Goal: Information Seeking & Learning: Learn about a topic

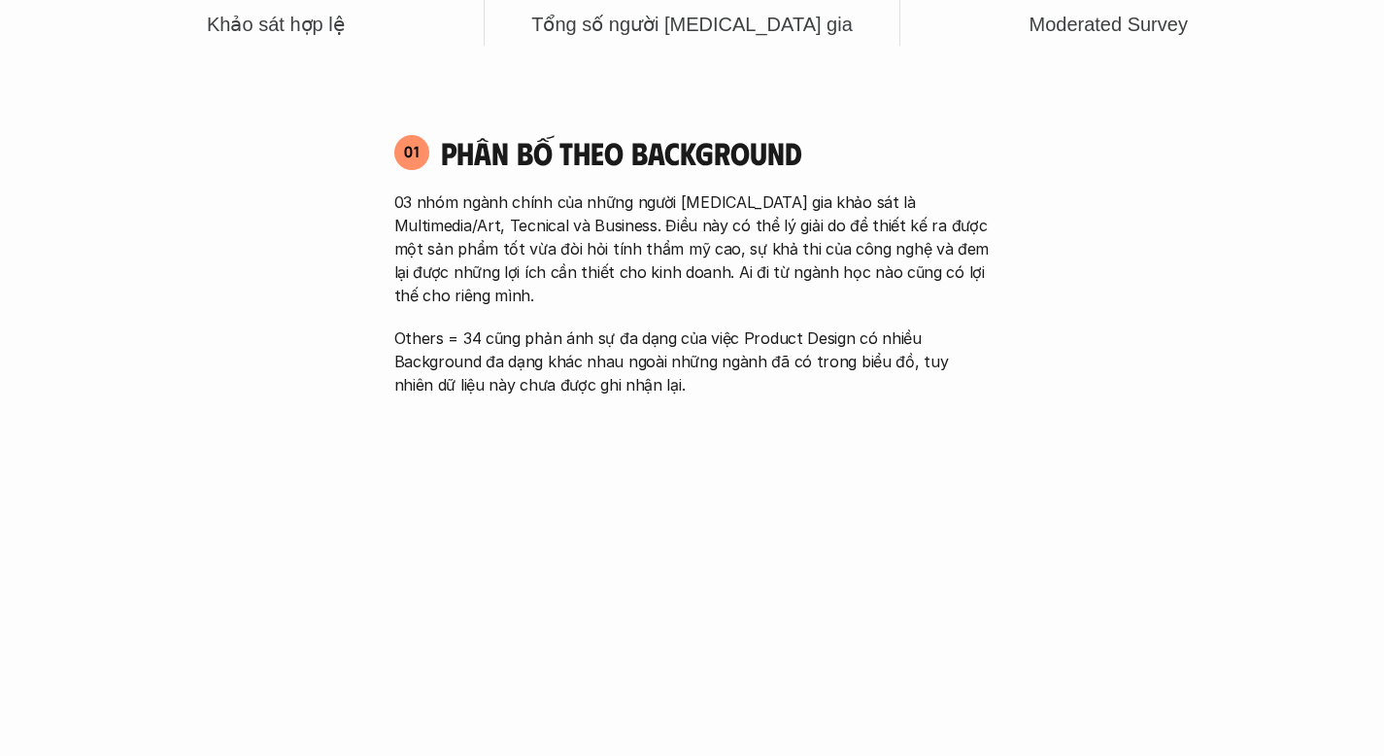
scroll to position [1166, 0]
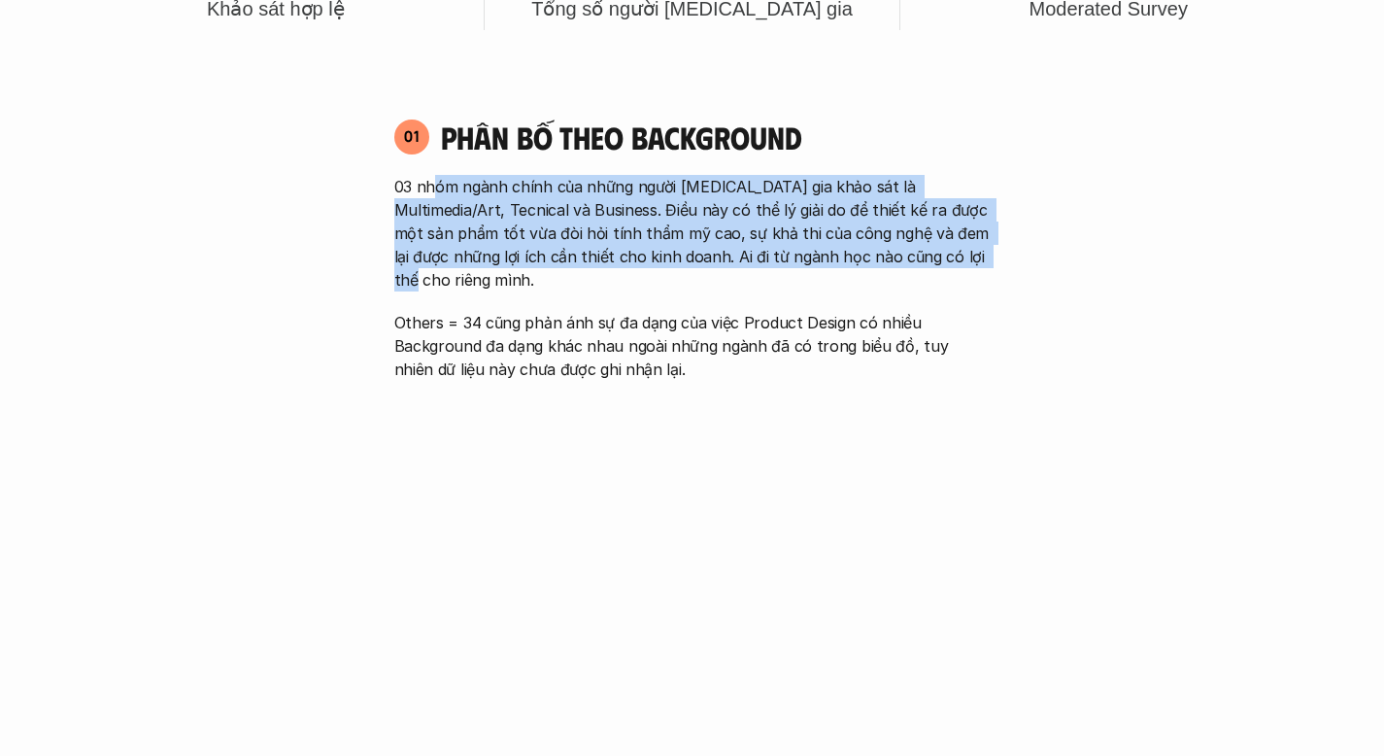
drag, startPoint x: 482, startPoint y: 183, endPoint x: 958, endPoint y: 247, distance: 480.4
click at [953, 247] on p "03 nhóm ngành chính của những người [MEDICAL_DATA] gia khảo sát là Multimedia/A…" at bounding box center [692, 233] width 597 height 117
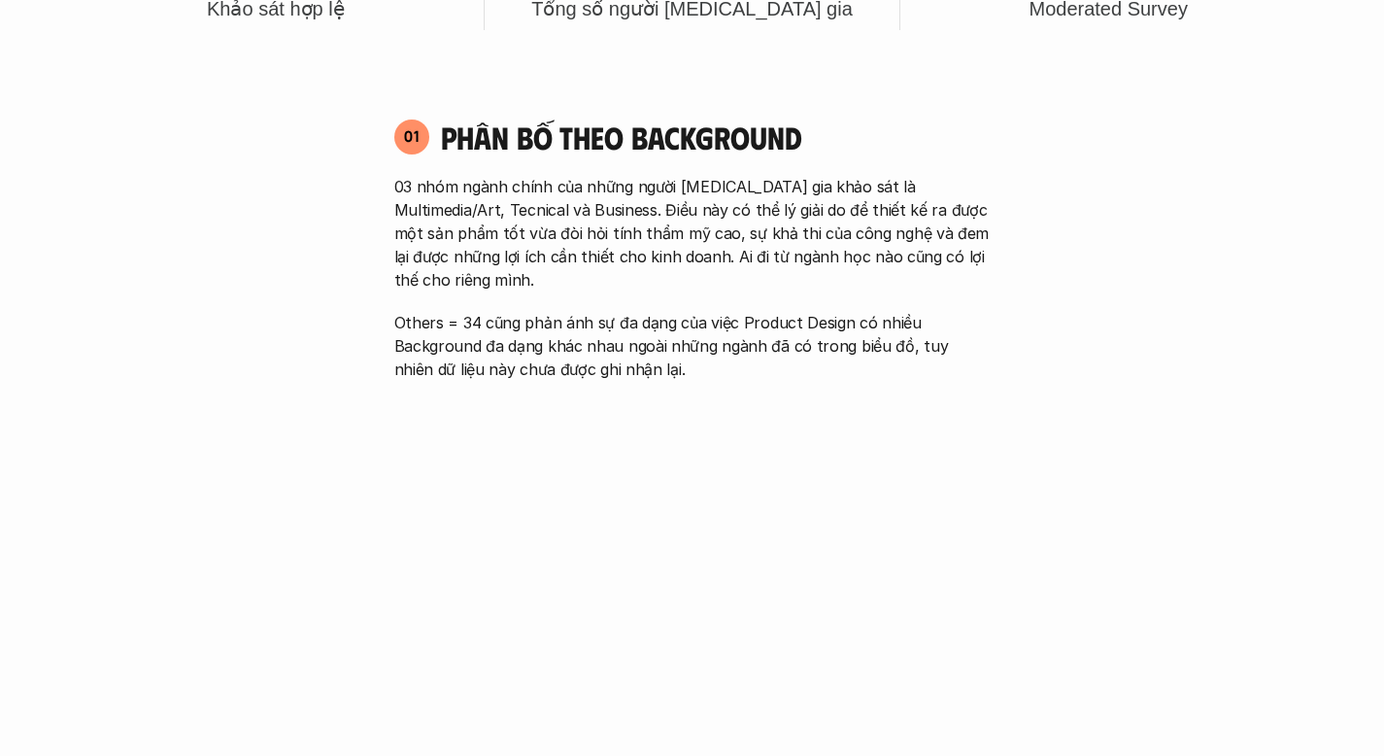
click at [999, 247] on div "01 Phân bố theo background 03 nhóm ngành chính của những người [MEDICAL_DATA] g…" at bounding box center [693, 249] width 632 height 263
drag, startPoint x: 683, startPoint y: 323, endPoint x: 929, endPoint y: 320, distance: 245.8
click at [920, 320] on p "Others = 34 cũng phản ánh sự đa dạng của việc Product Design có nhiều Backgroun…" at bounding box center [692, 346] width 597 height 70
click at [968, 320] on p "Others = 34 cũng phản ánh sự đa dạng của việc Product Design có nhiều Backgroun…" at bounding box center [692, 346] width 597 height 70
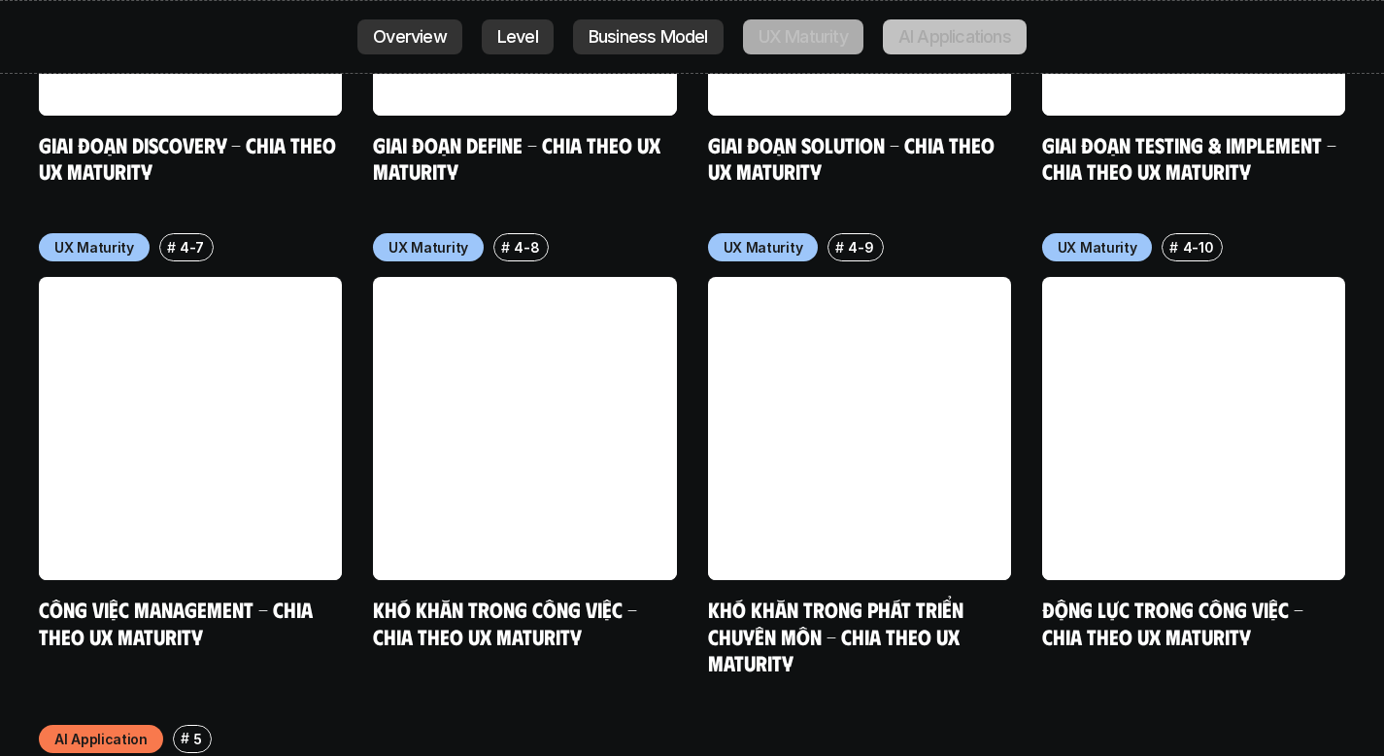
scroll to position [9716, 0]
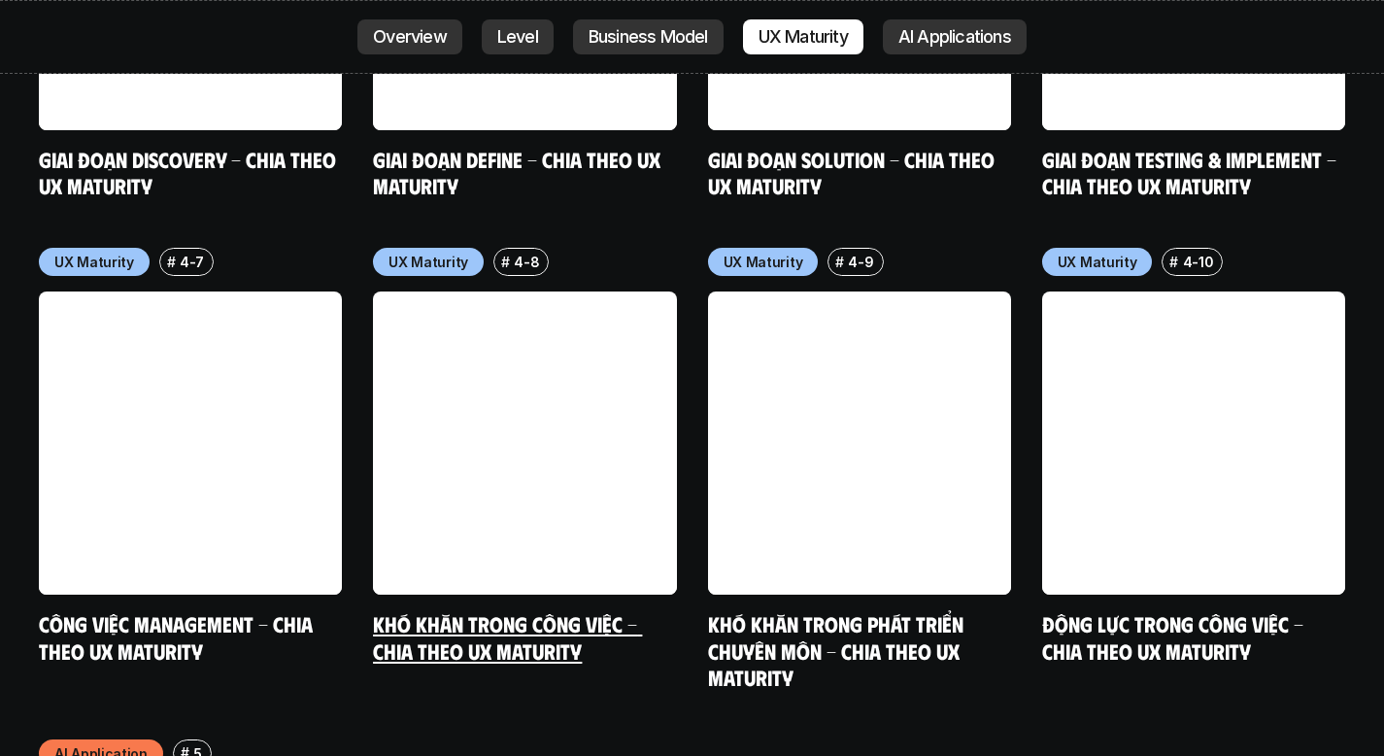
click at [421, 610] on link "Khó khăn trong công việc - Chia theo UX Maturity" at bounding box center [507, 636] width 269 height 53
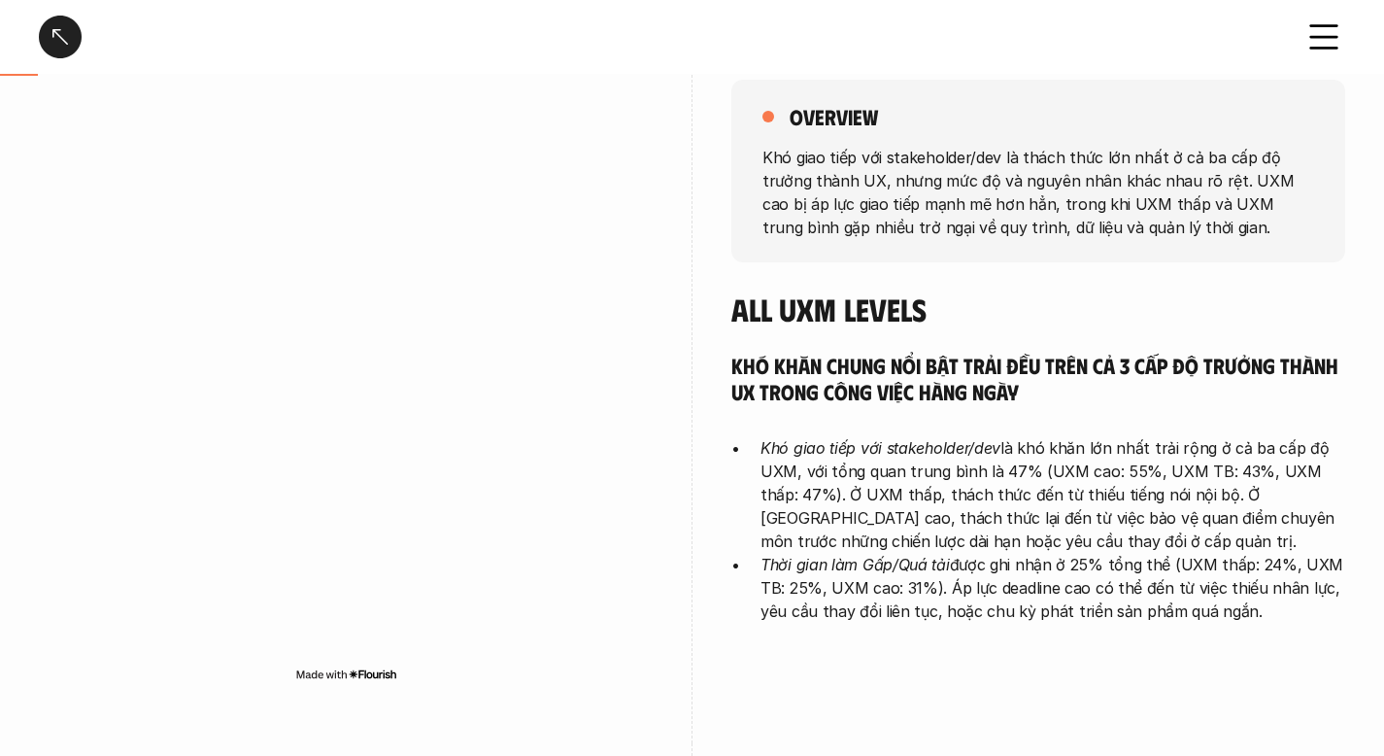
scroll to position [291, 0]
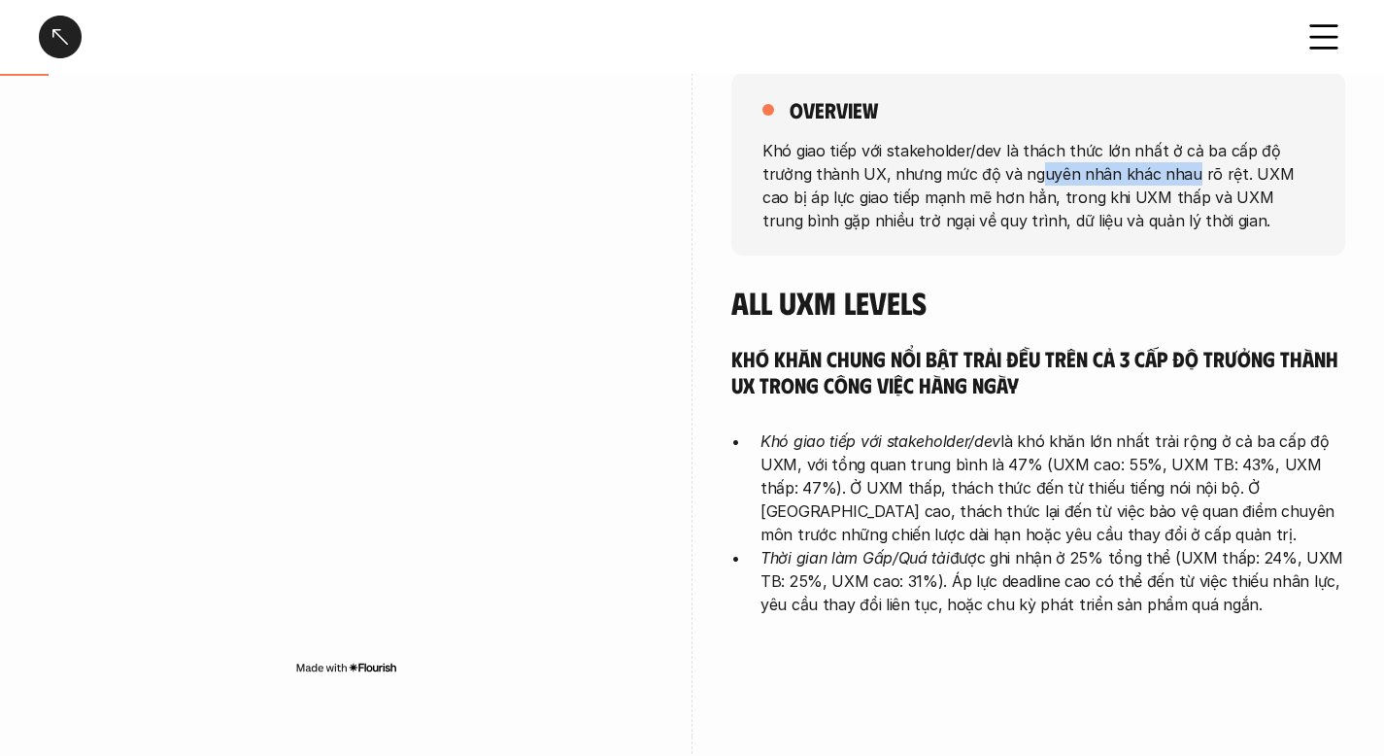
drag, startPoint x: 983, startPoint y: 172, endPoint x: 1133, endPoint y: 183, distance: 150.0
click at [1133, 183] on p "Khó giao tiếp với stakeholder/dev là thách thức lớn nhất ở cả ba cấp độ trưởng …" at bounding box center [1039, 184] width 552 height 93
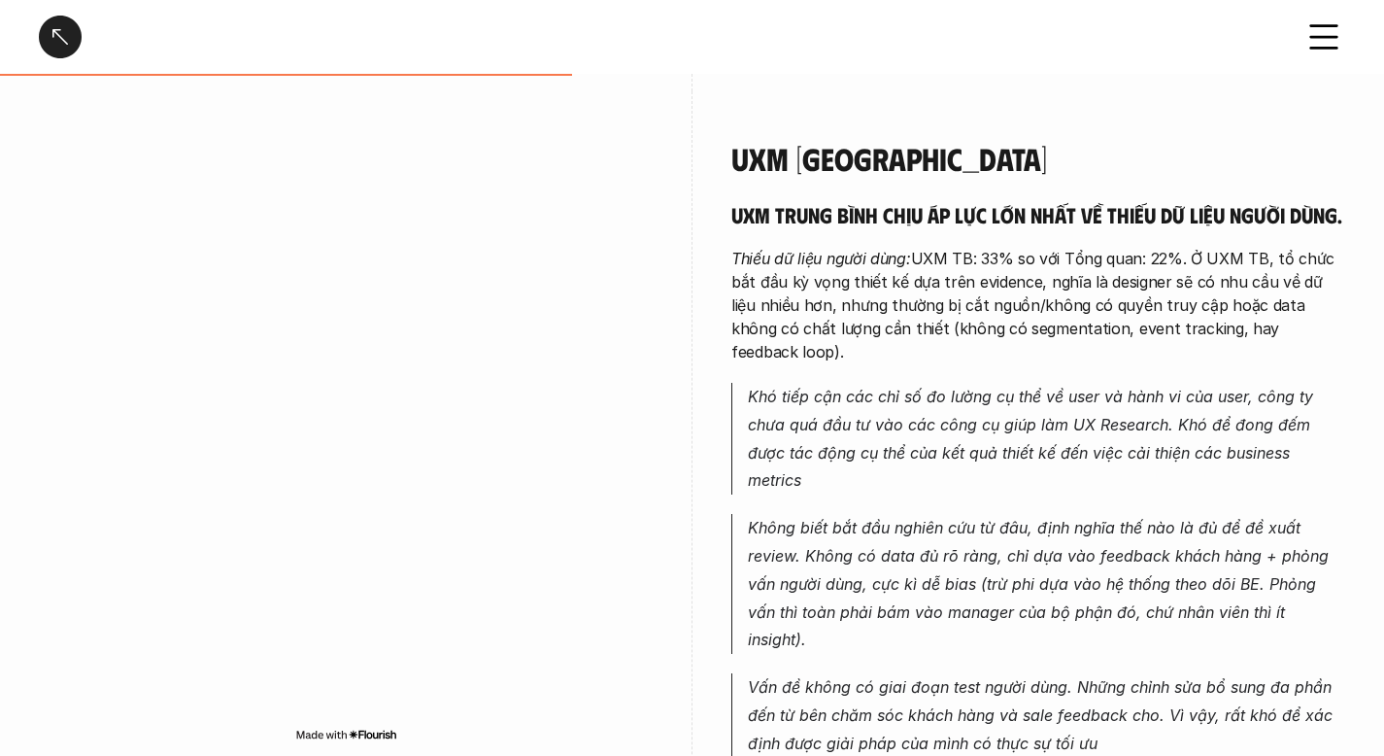
scroll to position [2235, 0]
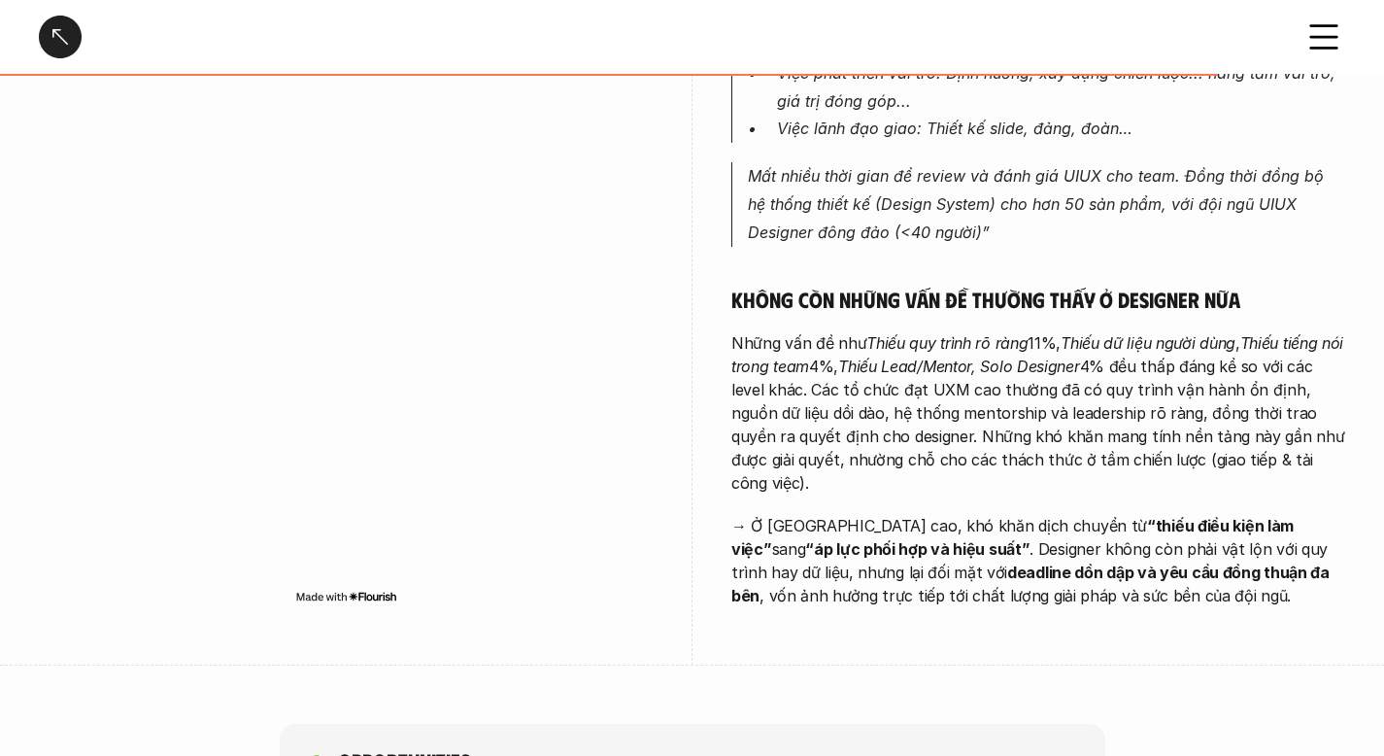
click at [45, 35] on div at bounding box center [60, 37] width 43 height 43
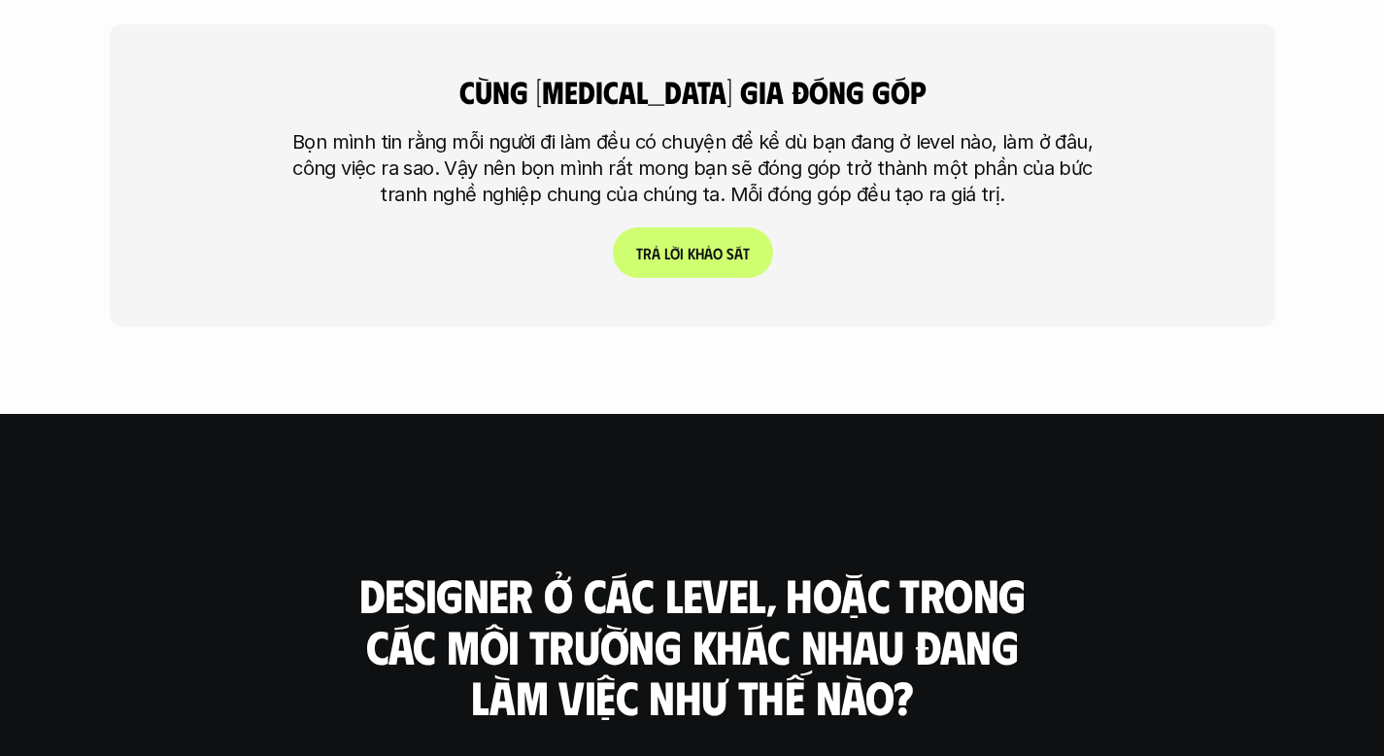
scroll to position [5337, 0]
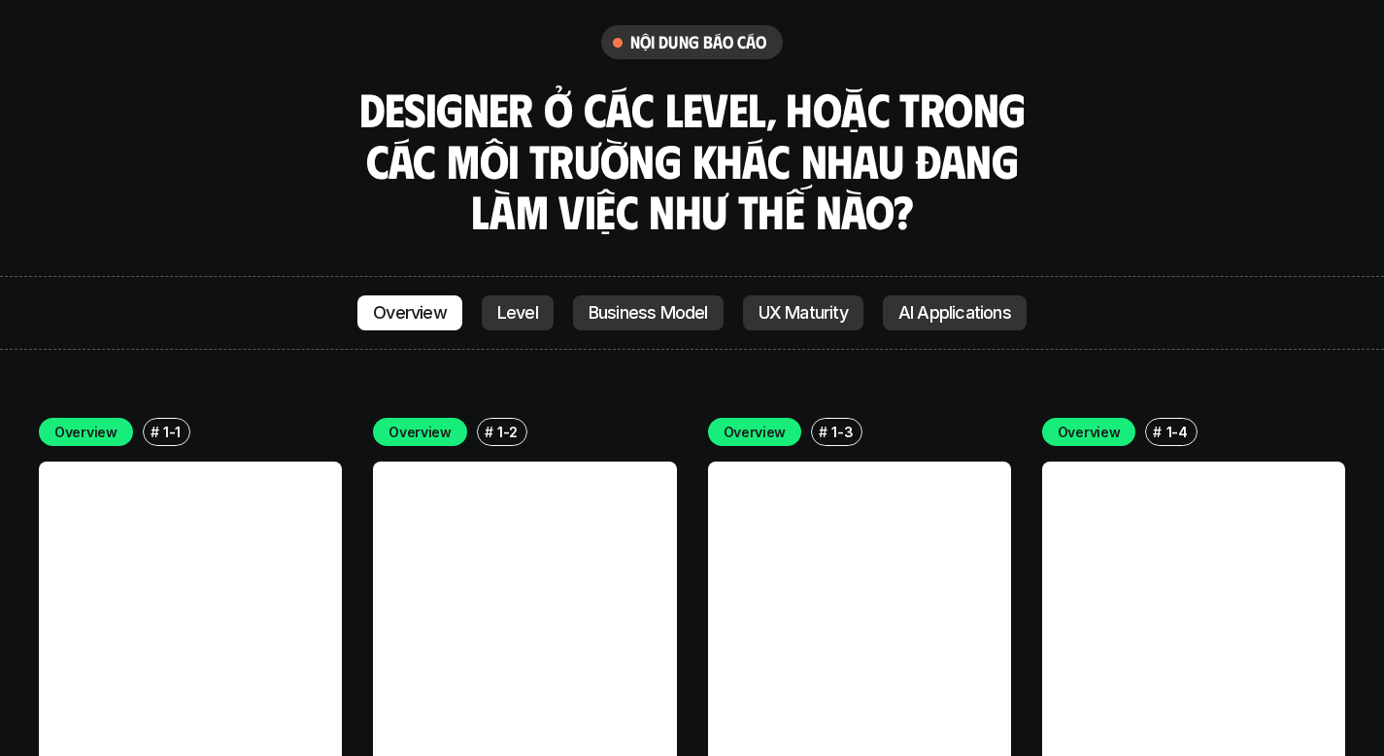
click at [488, 295] on link "Level" at bounding box center [518, 312] width 72 height 35
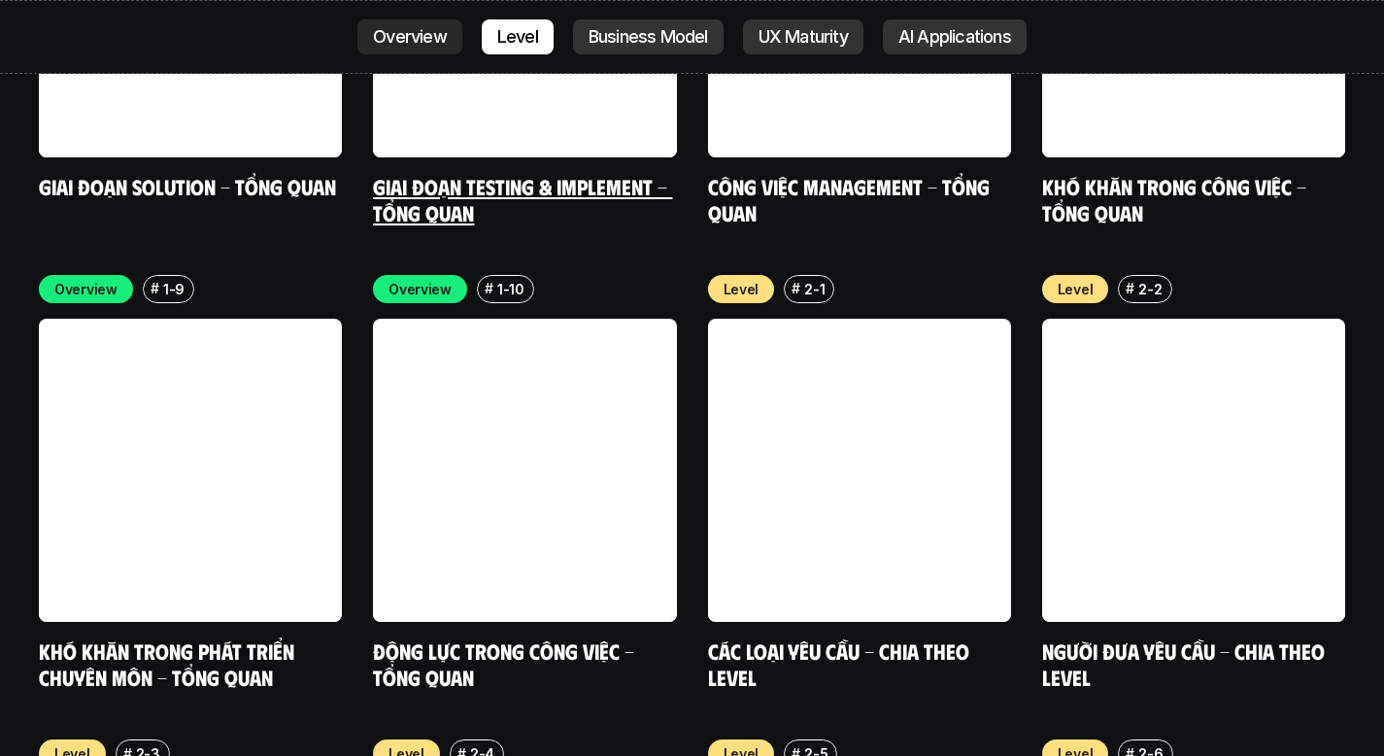
scroll to position [6479, 0]
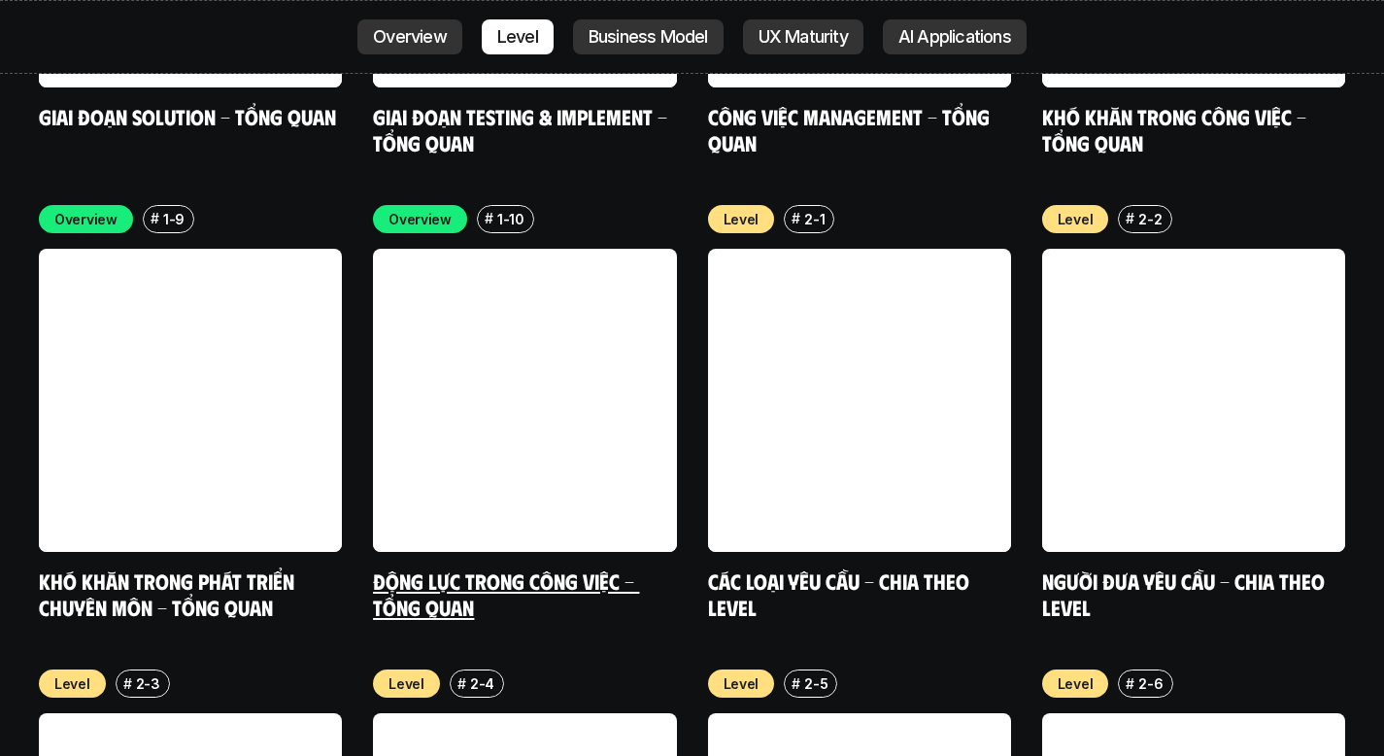
click at [498, 251] on link at bounding box center [524, 400] width 303 height 303
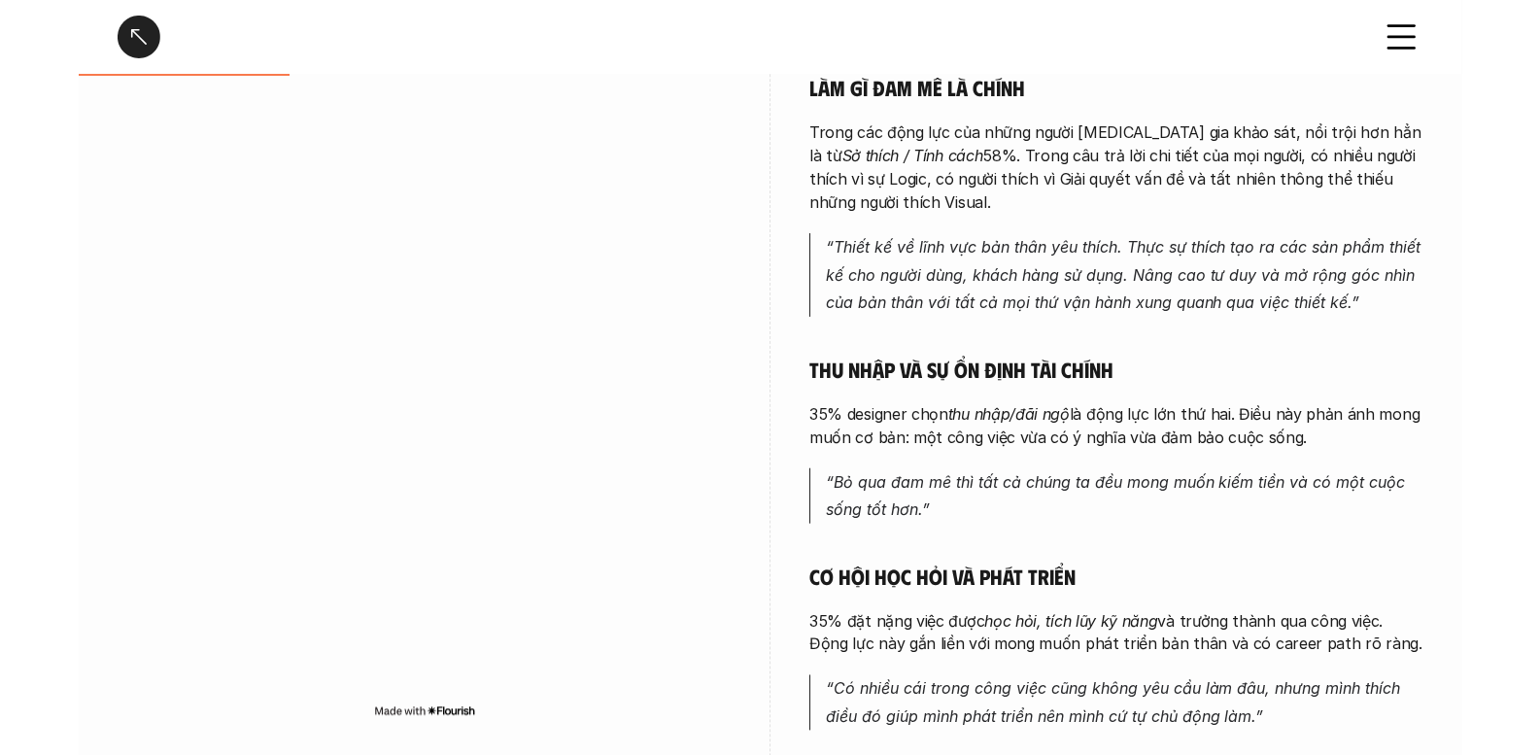
scroll to position [583, 0]
